Goal: Navigation & Orientation: Find specific page/section

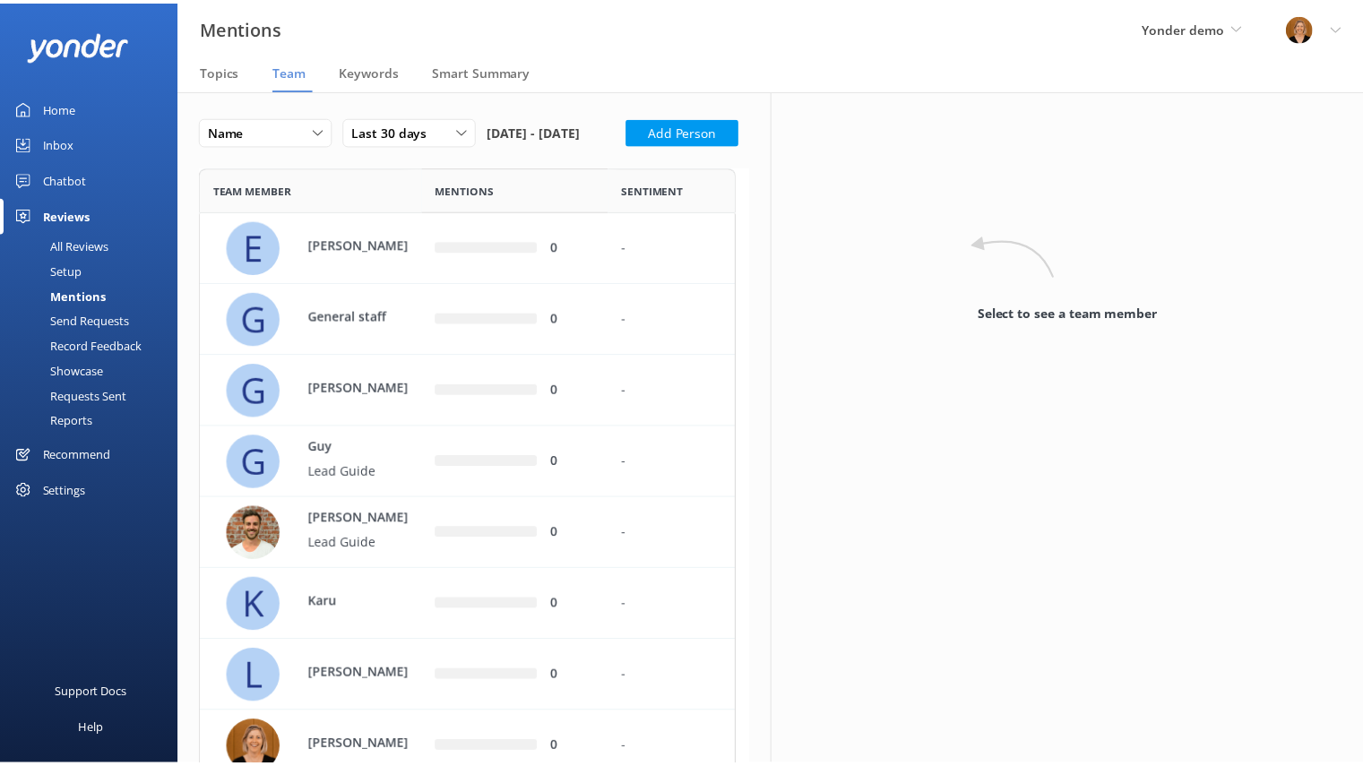
scroll to position [963, 528]
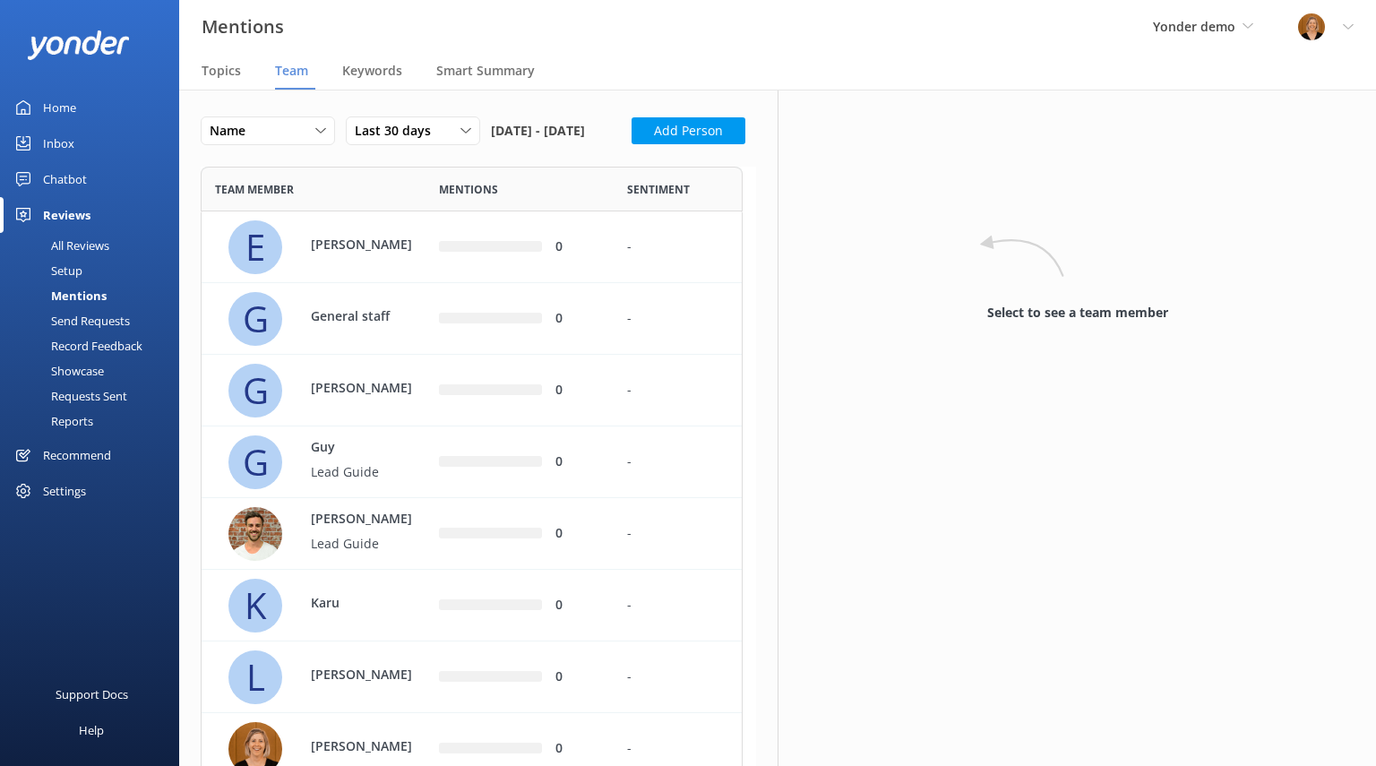
click at [76, 172] on div "Chatbot" at bounding box center [65, 179] width 44 height 36
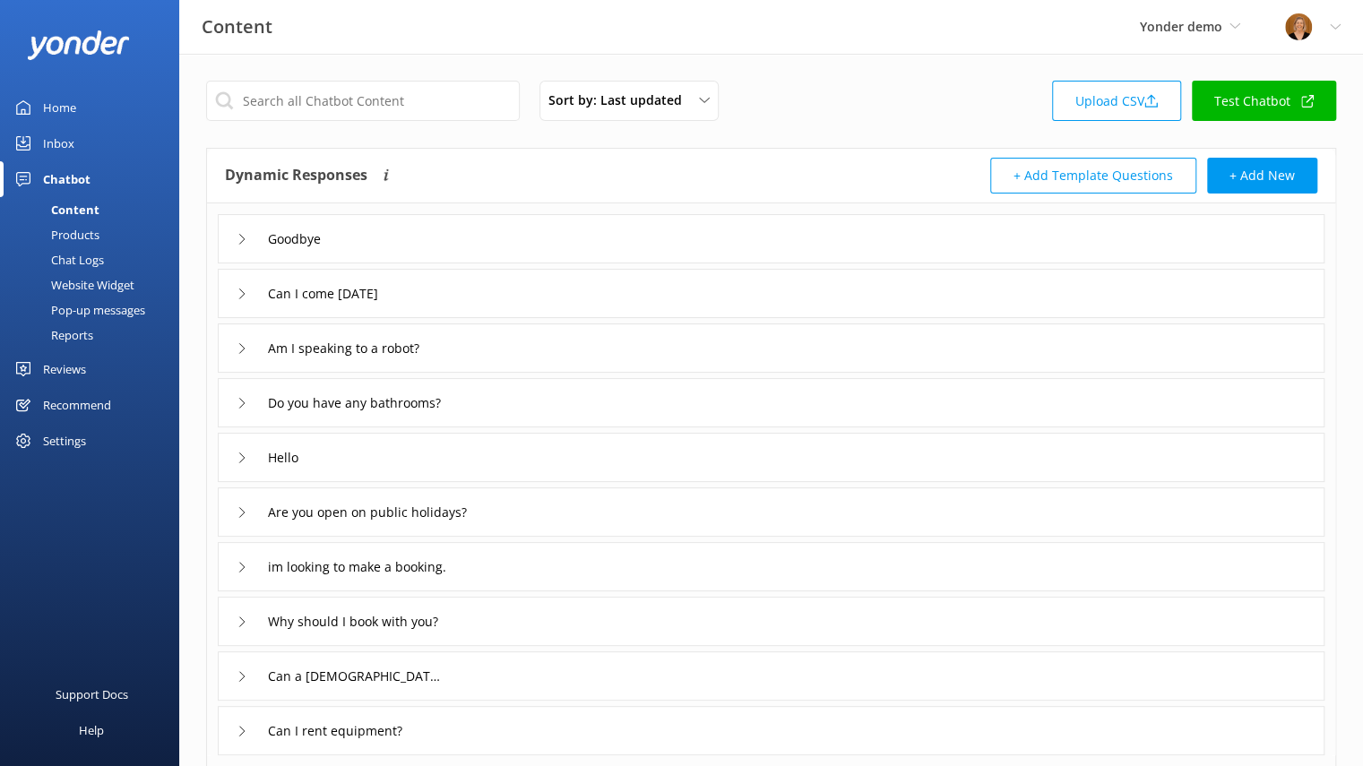
click at [61, 143] on div "Inbox" at bounding box center [58, 143] width 31 height 36
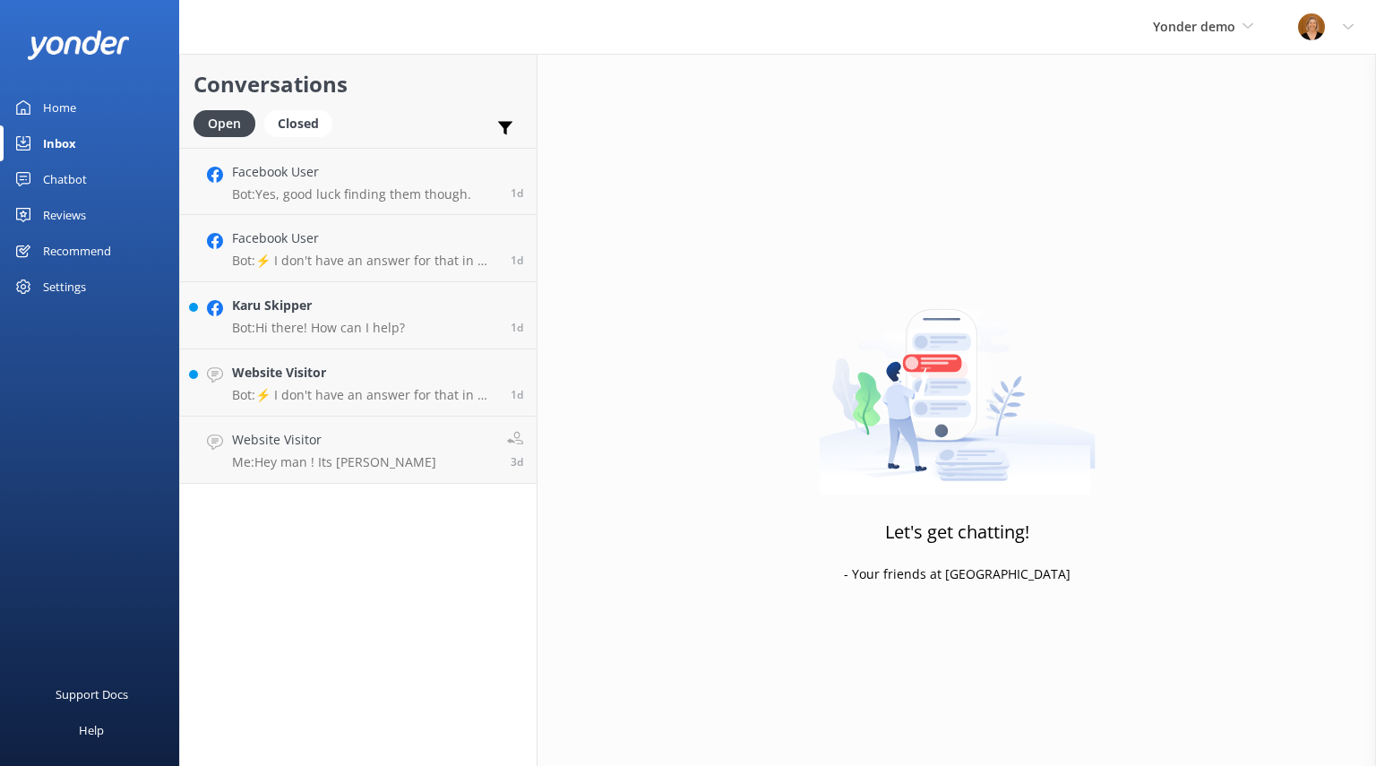
click at [67, 104] on div "Home" at bounding box center [59, 108] width 33 height 36
